Goal: Check status: Check status

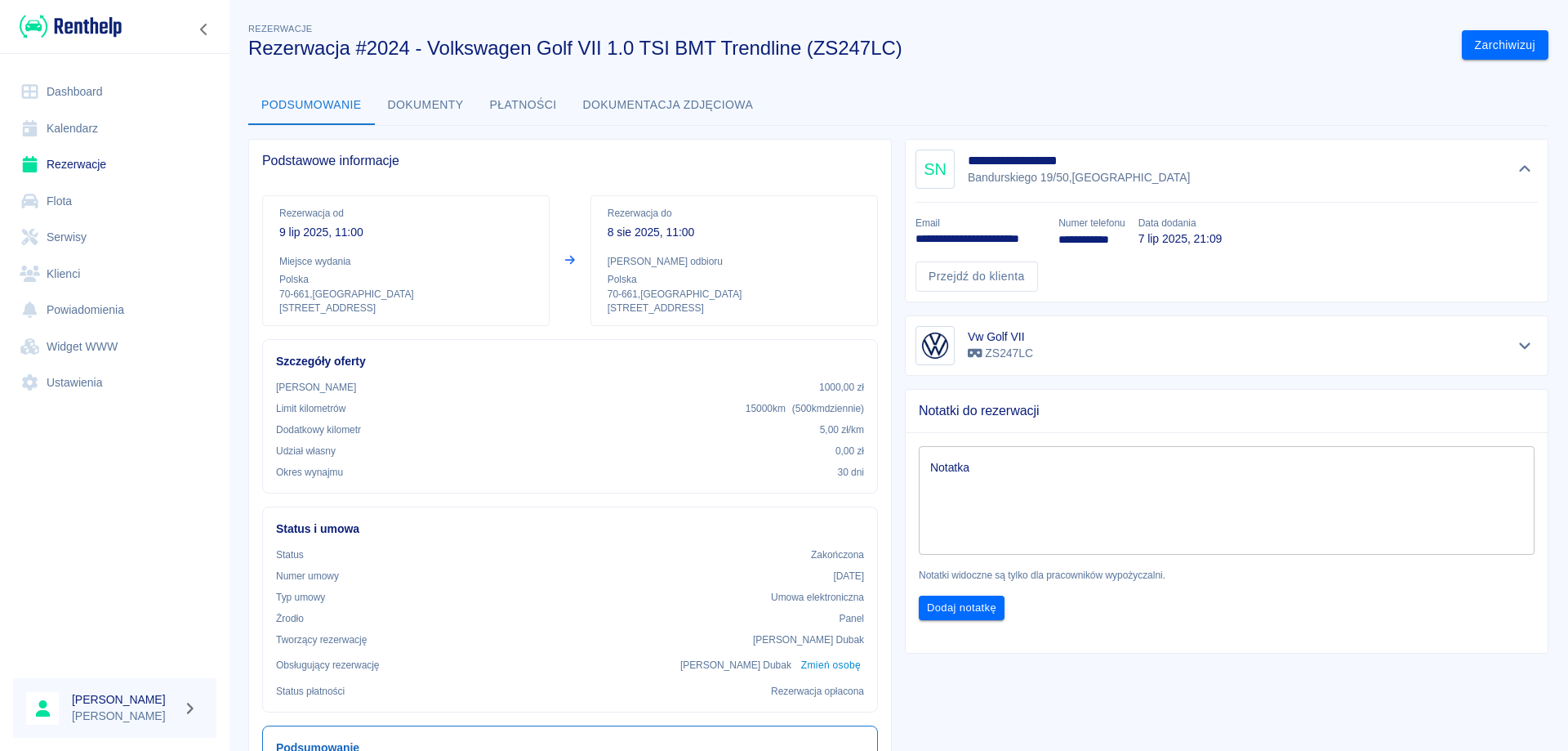
click at [85, 172] on link "Rezerwacje" at bounding box center [115, 165] width 204 height 37
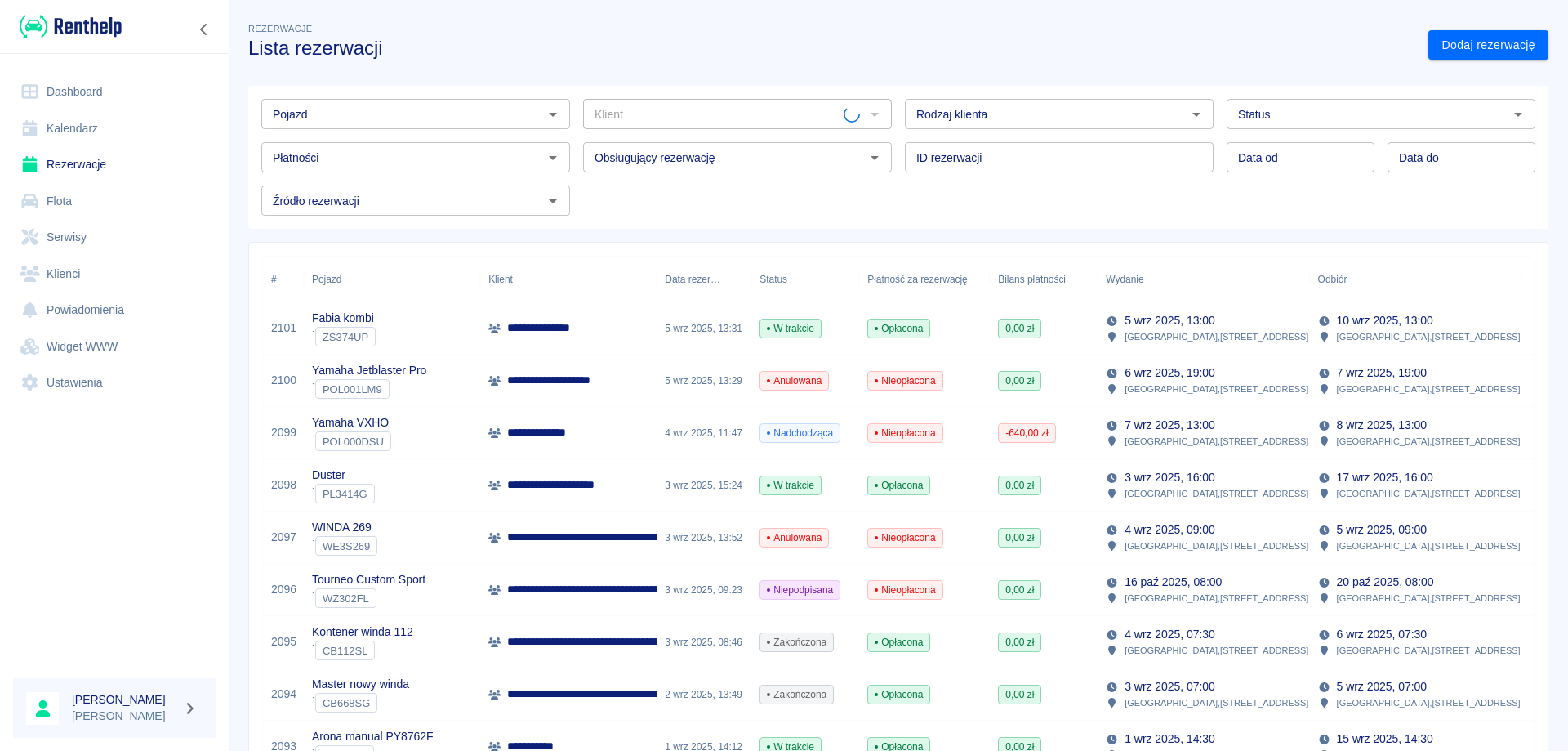
click at [382, 115] on input "Pojazd" at bounding box center [403, 113] width 272 height 20
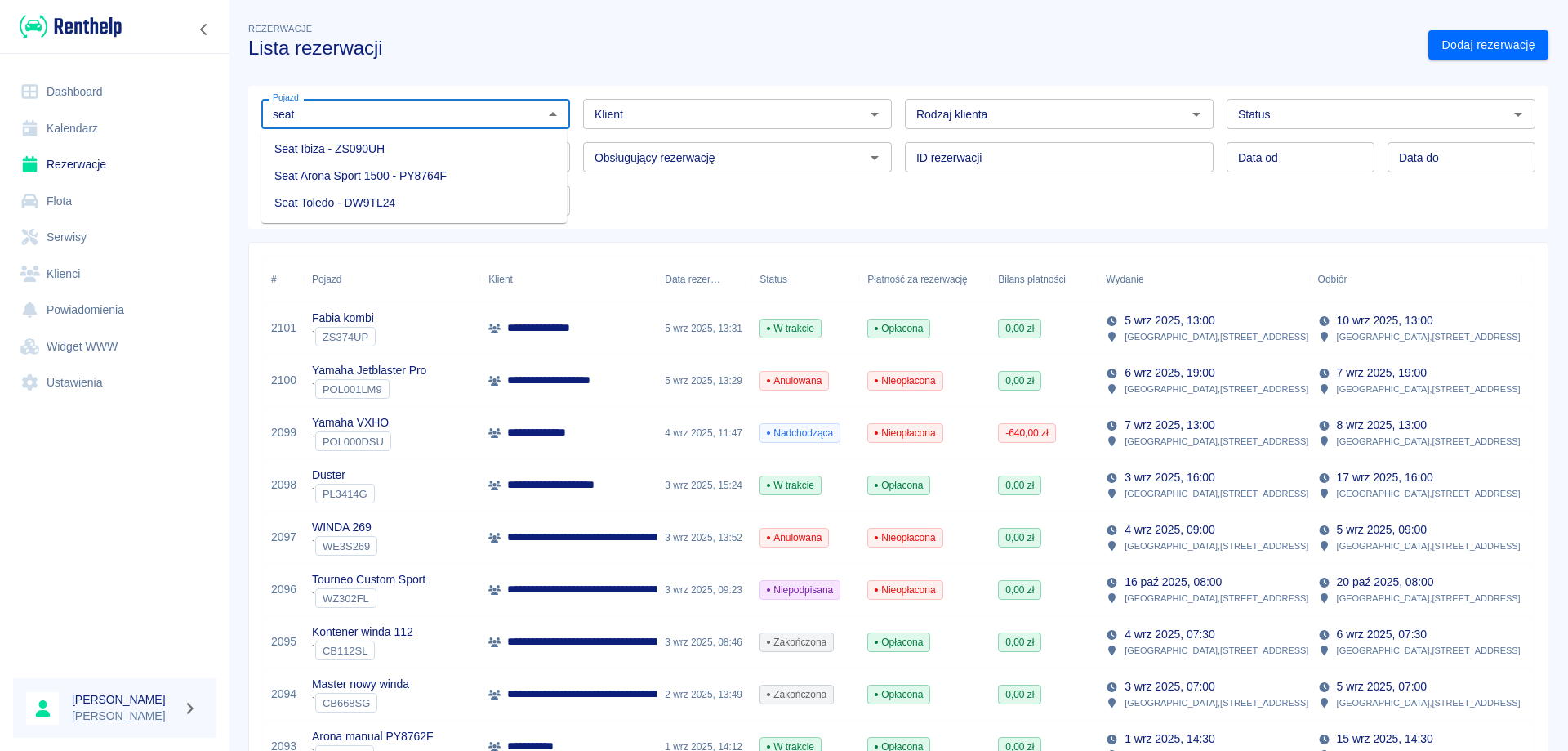
click at [381, 155] on li "Seat Ibiza - ZS090UH" at bounding box center [414, 148] width 306 height 27
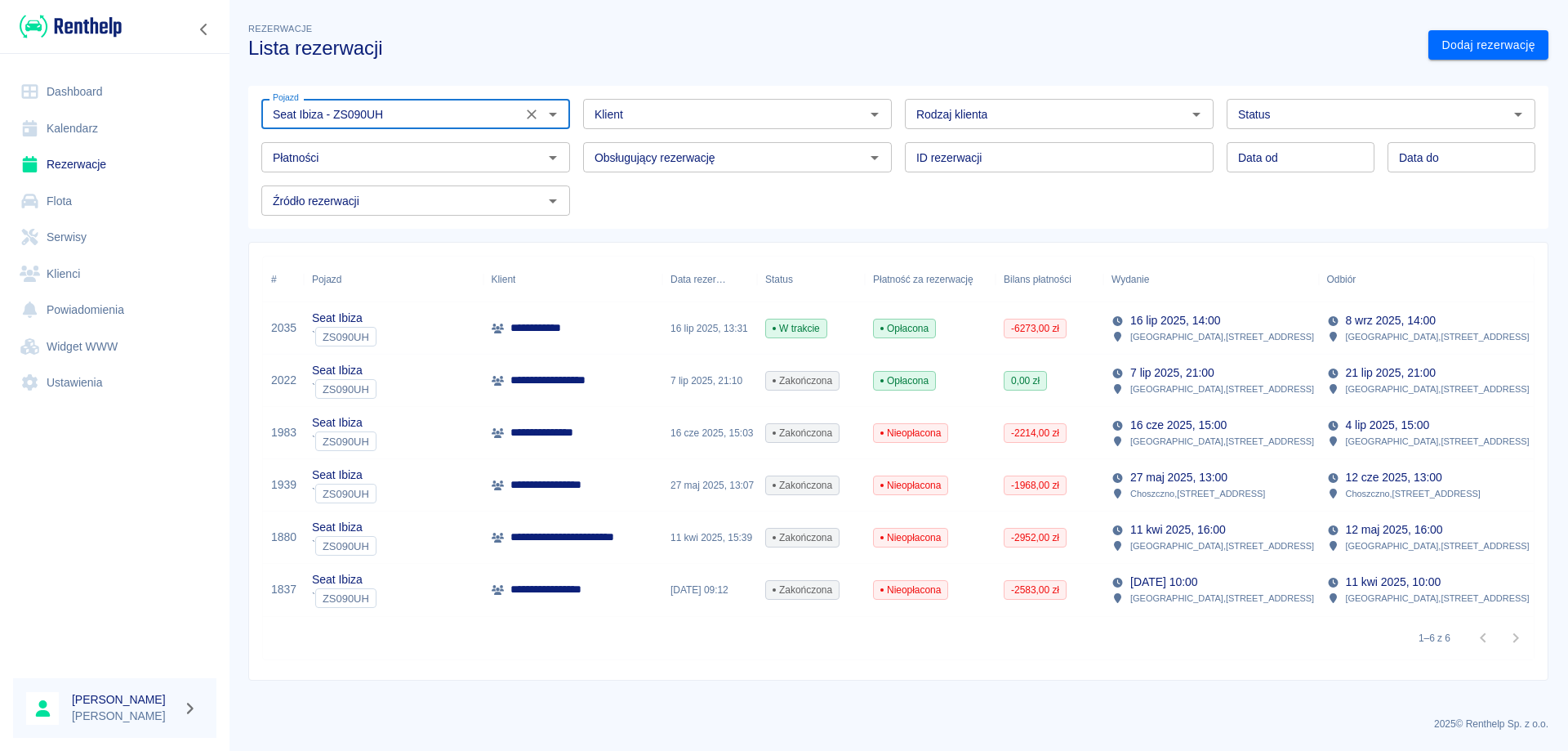
type input "Seat Ibiza - ZS090UH"
click at [882, 333] on span "Opłacona" at bounding box center [904, 327] width 61 height 14
